Goal: Navigation & Orientation: Find specific page/section

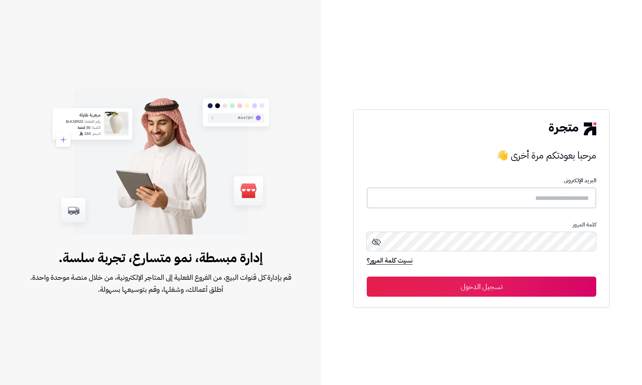
type input "**********"
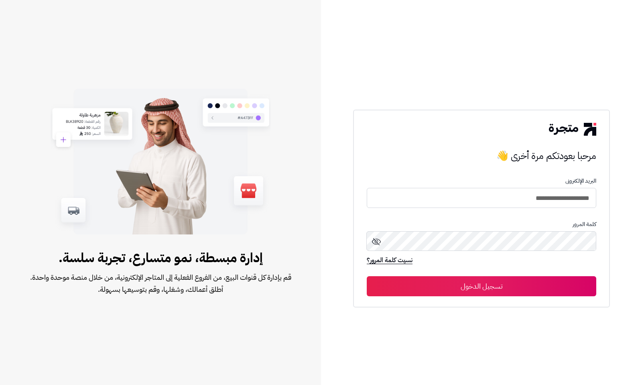
click at [522, 294] on button "تسجيل الدخول" at bounding box center [482, 286] width 230 height 20
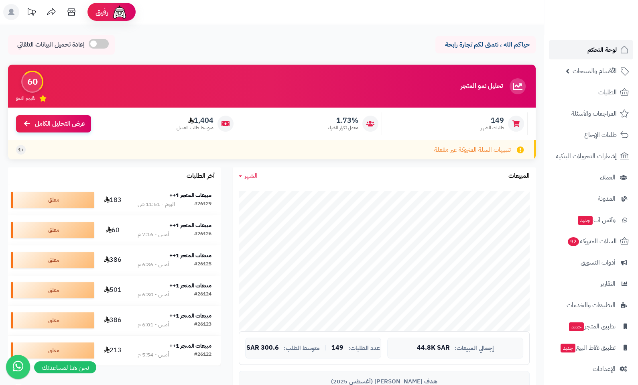
click at [592, 47] on span "لوحة التحكم" at bounding box center [602, 49] width 29 height 11
click at [596, 52] on span "لوحة التحكم" at bounding box center [602, 49] width 29 height 11
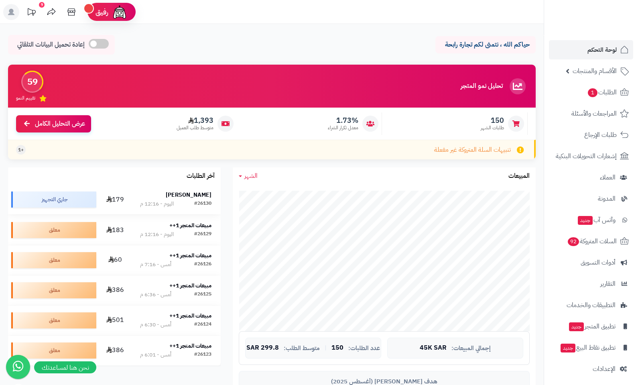
click at [189, 197] on strong "[PERSON_NAME]" at bounding box center [189, 195] width 46 height 8
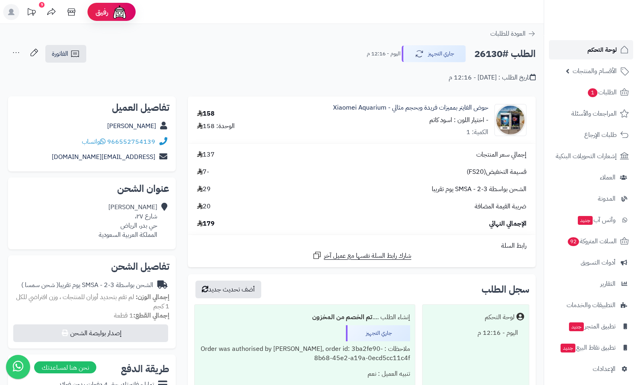
click at [604, 46] on span "لوحة التحكم" at bounding box center [602, 49] width 29 height 11
